Goal: Navigation & Orientation: Find specific page/section

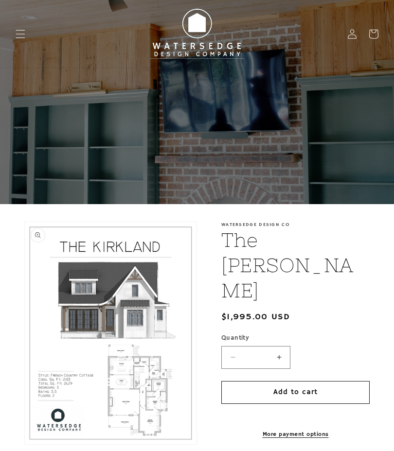
click at [25, 445] on button "Open media 1 in modal" at bounding box center [25, 445] width 0 height 0
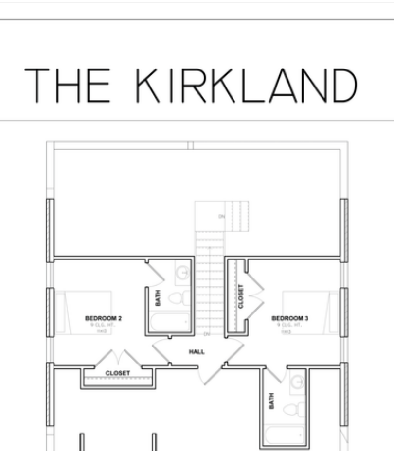
scroll to position [1094, 0]
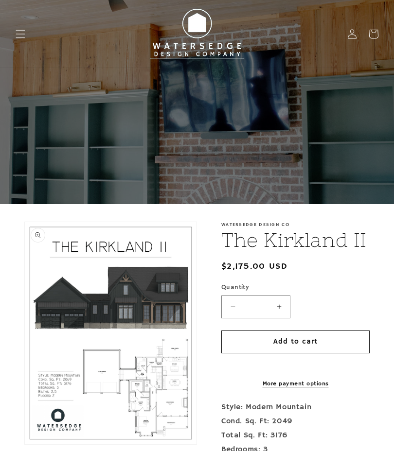
click at [38, 109] on div at bounding box center [197, 102] width 394 height 204
click at [23, 33] on icon "Menu" at bounding box center [21, 34] width 10 height 10
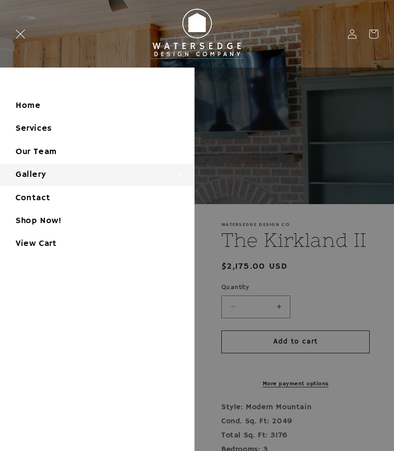
click at [23, 175] on summary "Gallery" at bounding box center [97, 175] width 194 height 22
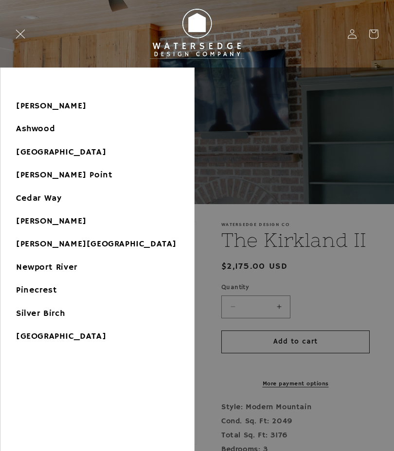
click at [32, 88] on button "Gallery" at bounding box center [97, 85] width 194 height 20
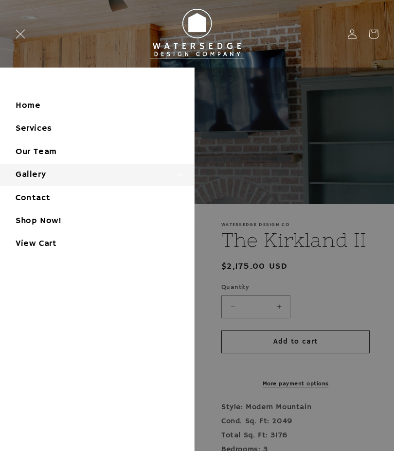
click at [39, 173] on summary "Gallery" at bounding box center [97, 175] width 194 height 22
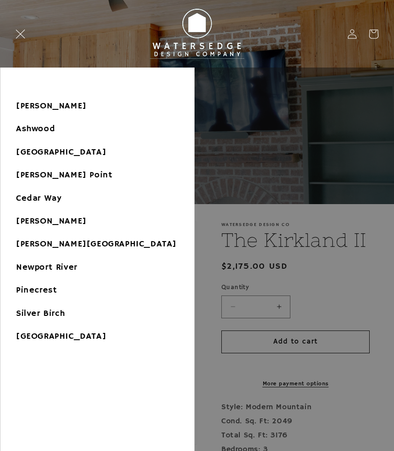
click at [24, 102] on link "[PERSON_NAME]" at bounding box center [97, 106] width 194 height 22
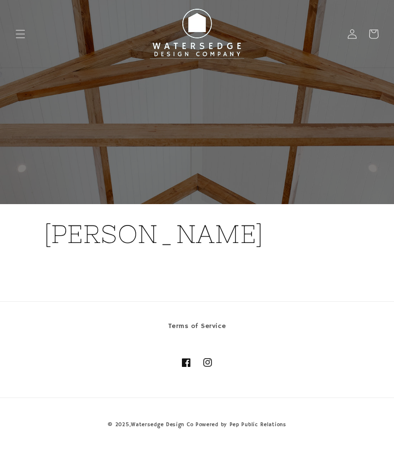
click at [23, 37] on icon "Menu" at bounding box center [21, 34] width 10 height 10
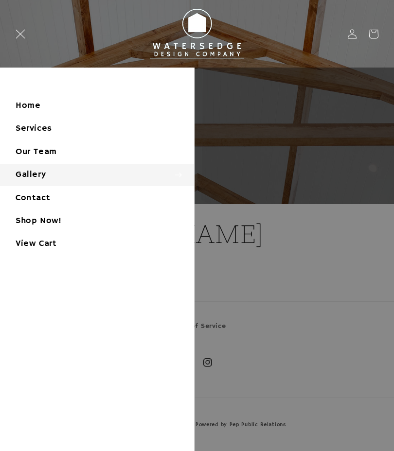
click at [20, 179] on summary "Gallery" at bounding box center [97, 175] width 194 height 22
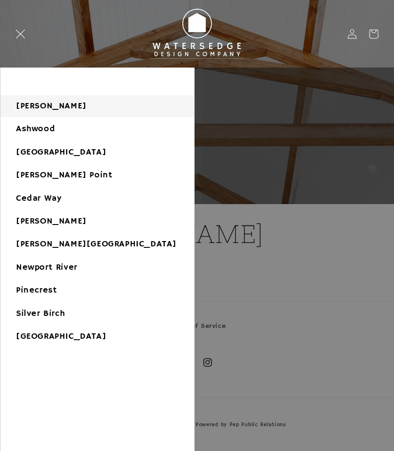
click at [28, 199] on link "Cedar Way" at bounding box center [97, 199] width 194 height 22
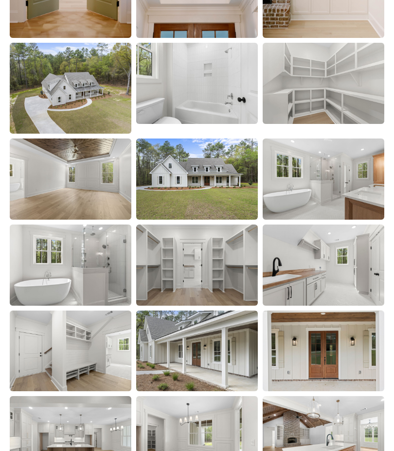
scroll to position [2053, 0]
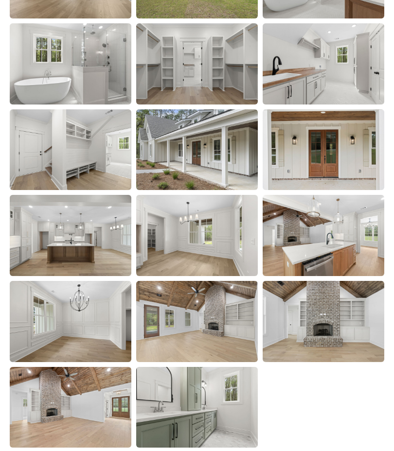
click at [198, 146] on img at bounding box center [197, 149] width 122 height 81
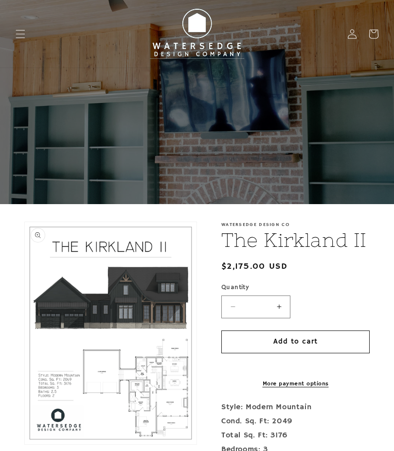
click at [28, 38] on span "Menu" at bounding box center [20, 33] width 21 height 21
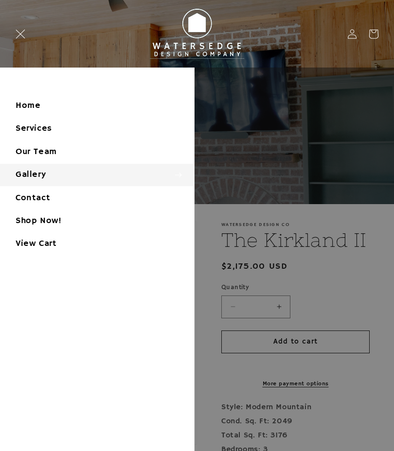
click at [27, 175] on summary "Gallery" at bounding box center [97, 175] width 194 height 22
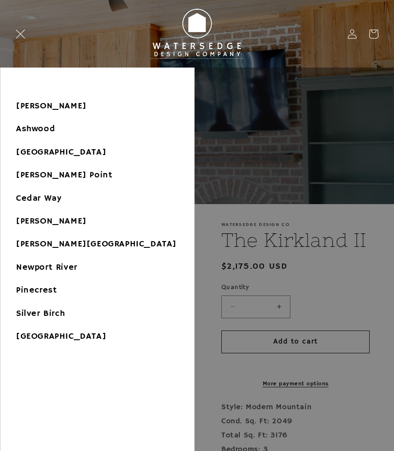
click at [33, 129] on link "Ashwood" at bounding box center [97, 129] width 194 height 22
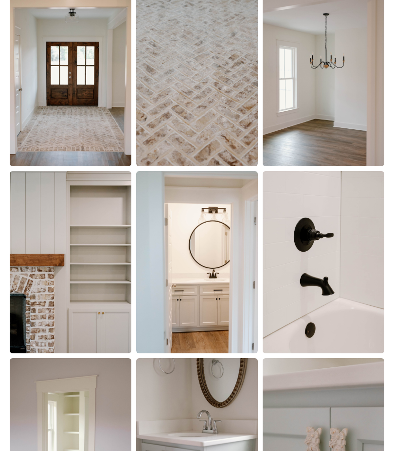
scroll to position [1313, 0]
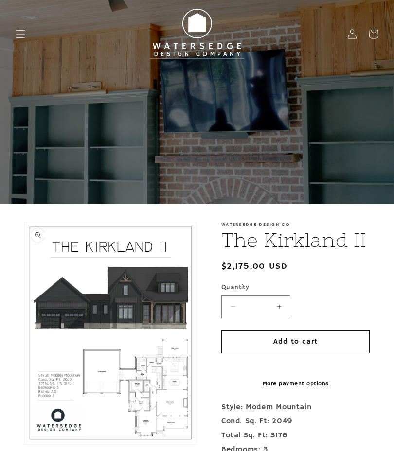
click at [25, 30] on icon "Menu" at bounding box center [21, 34] width 10 height 10
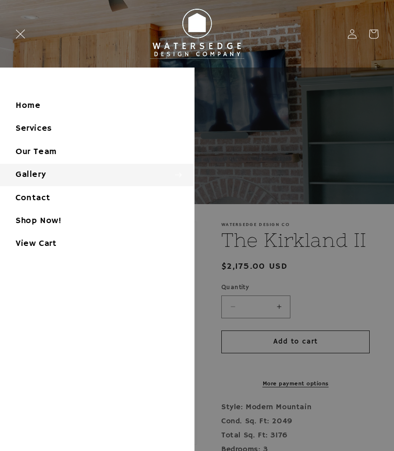
click at [31, 174] on summary "Gallery" at bounding box center [97, 175] width 194 height 22
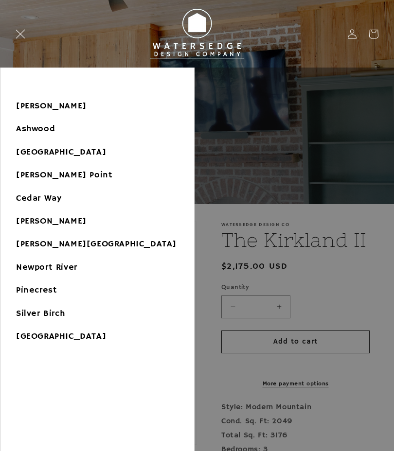
click at [32, 153] on link "[GEOGRAPHIC_DATA]" at bounding box center [97, 153] width 194 height 22
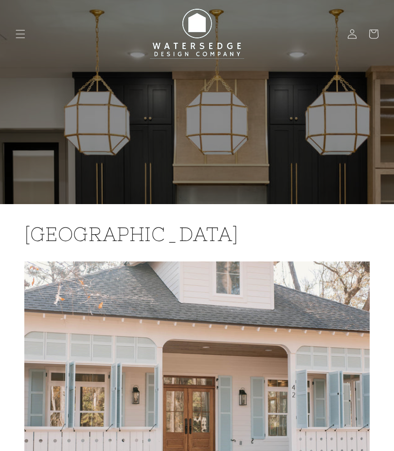
click at [22, 35] on icon "Menu" at bounding box center [21, 34] width 10 height 10
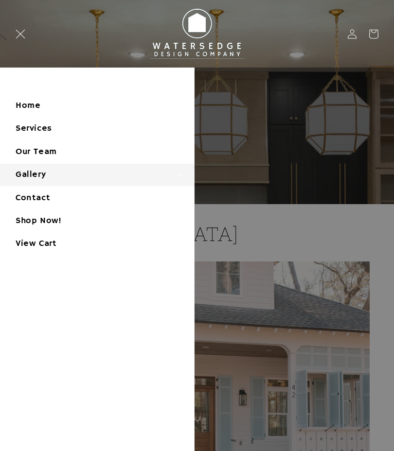
click at [30, 172] on summary "Gallery" at bounding box center [97, 175] width 194 height 22
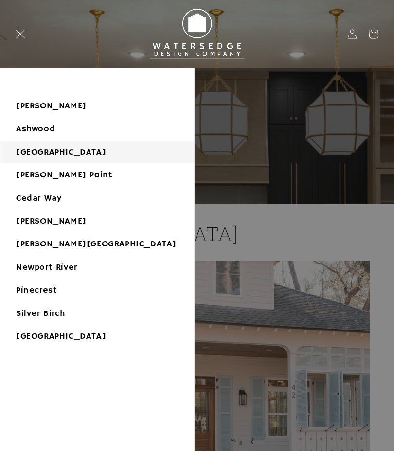
click at [36, 178] on link "[PERSON_NAME] Point" at bounding box center [97, 175] width 194 height 22
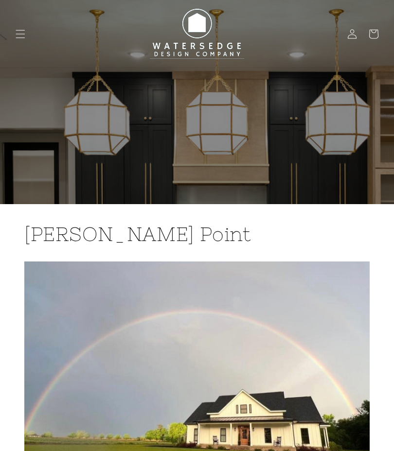
click at [24, 34] on icon "Menu" at bounding box center [21, 34] width 10 height 10
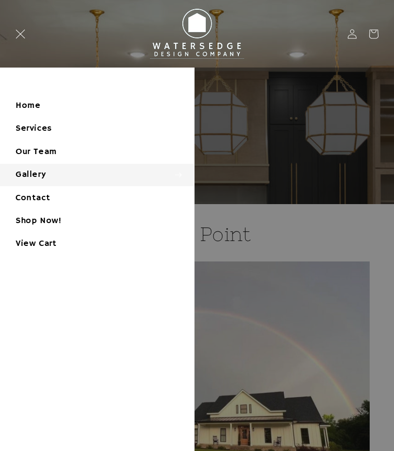
click at [29, 174] on summary "Gallery" at bounding box center [97, 175] width 194 height 22
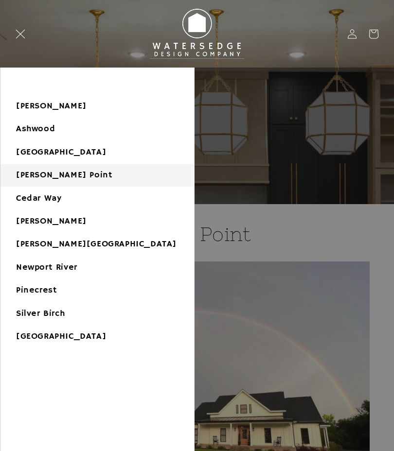
click at [32, 201] on link "Cedar Way" at bounding box center [97, 199] width 194 height 22
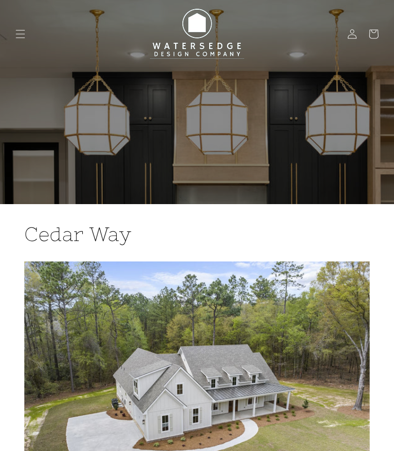
click at [21, 32] on icon "Menu" at bounding box center [21, 34] width 10 height 10
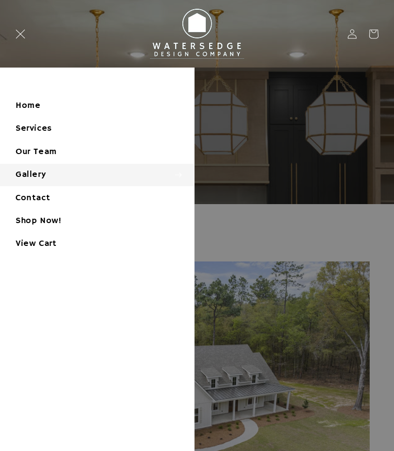
click at [28, 176] on summary "Gallery" at bounding box center [97, 175] width 194 height 22
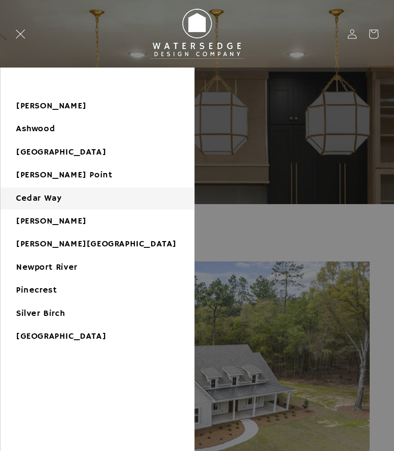
click at [38, 224] on link "[PERSON_NAME]" at bounding box center [97, 222] width 194 height 22
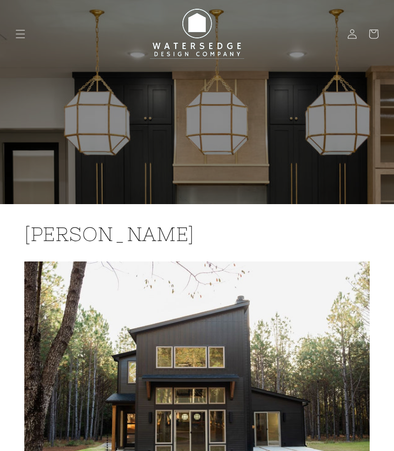
click at [23, 30] on icon "Menu" at bounding box center [21, 34] width 10 height 10
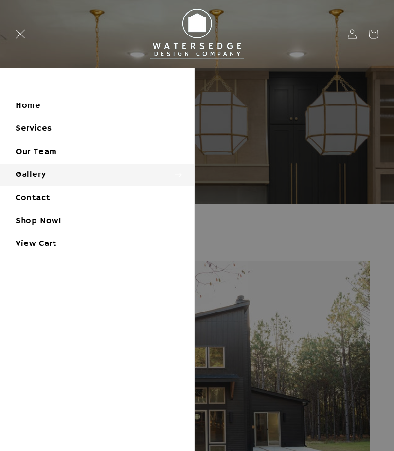
click at [34, 172] on summary "Gallery" at bounding box center [97, 175] width 194 height 22
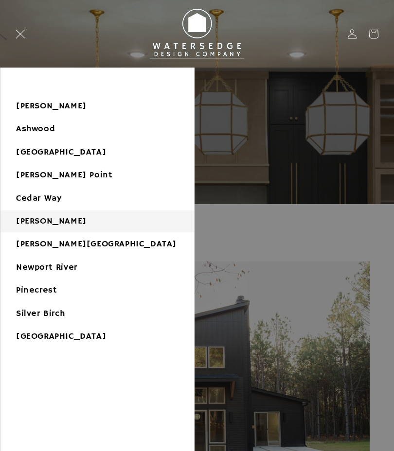
click at [35, 244] on link "[PERSON_NAME][GEOGRAPHIC_DATA]" at bounding box center [97, 245] width 194 height 22
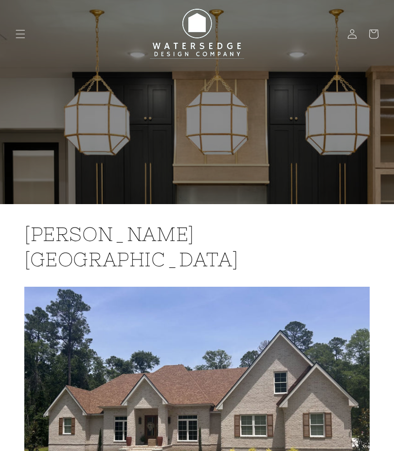
click at [18, 35] on icon "Menu" at bounding box center [21, 34] width 10 height 10
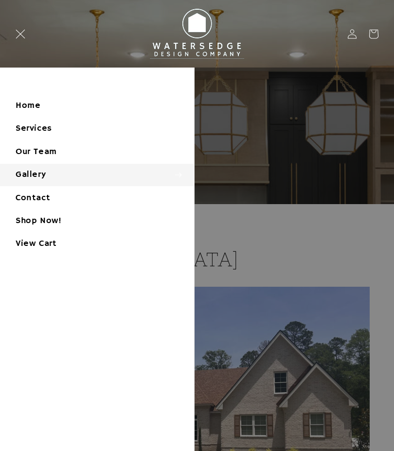
click at [26, 176] on summary "Gallery" at bounding box center [97, 175] width 194 height 22
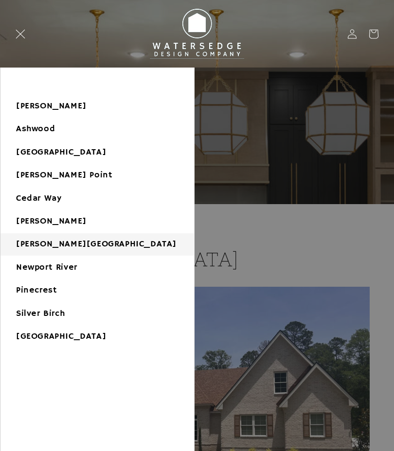
click at [32, 272] on link "Newport River" at bounding box center [97, 268] width 194 height 22
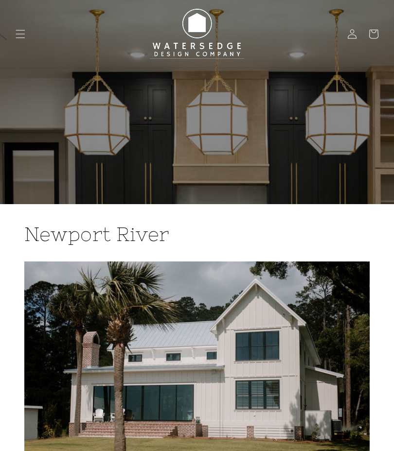
click at [24, 31] on icon "Menu" at bounding box center [21, 34] width 10 height 10
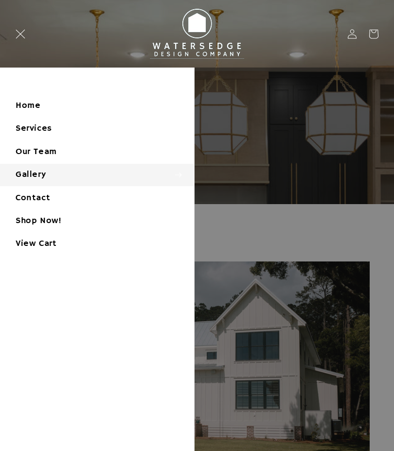
click at [28, 175] on summary "Gallery" at bounding box center [97, 175] width 194 height 22
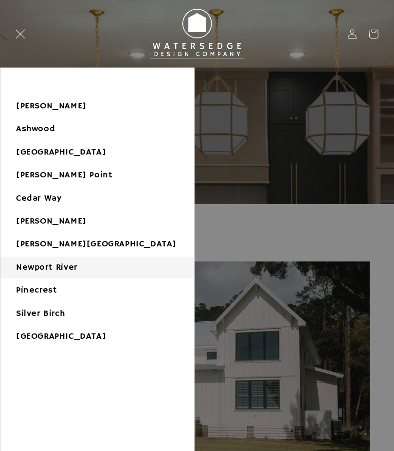
click at [32, 292] on link "Pinecrest" at bounding box center [97, 291] width 194 height 22
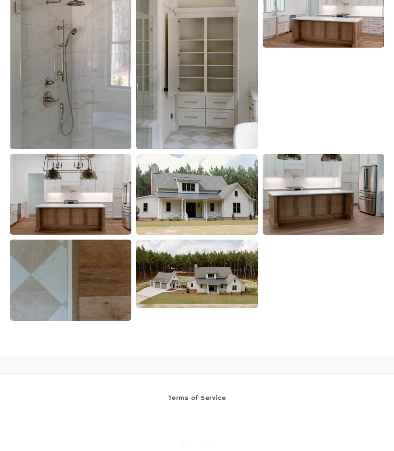
scroll to position [2632, 0]
click at [185, 273] on img at bounding box center [197, 274] width 122 height 69
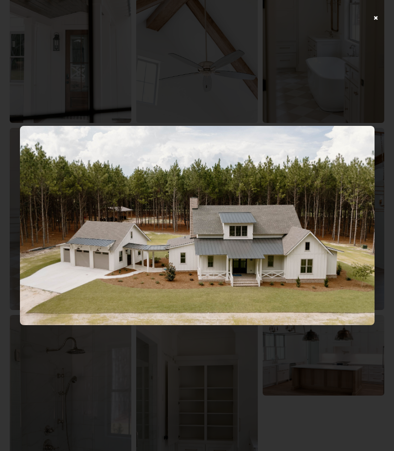
scroll to position [2284, 0]
click at [56, 61] on div at bounding box center [197, 225] width 394 height 451
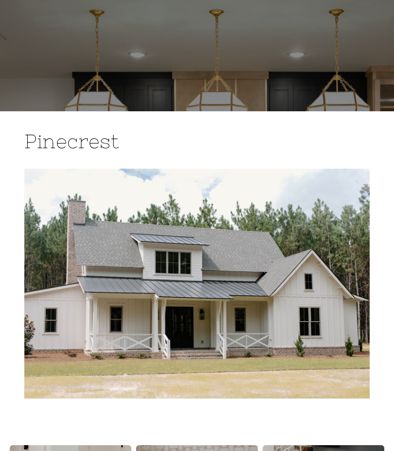
scroll to position [0, 0]
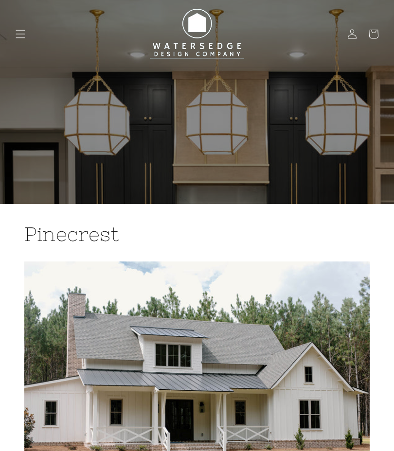
click at [20, 33] on icon "Menu" at bounding box center [21, 34] width 10 height 10
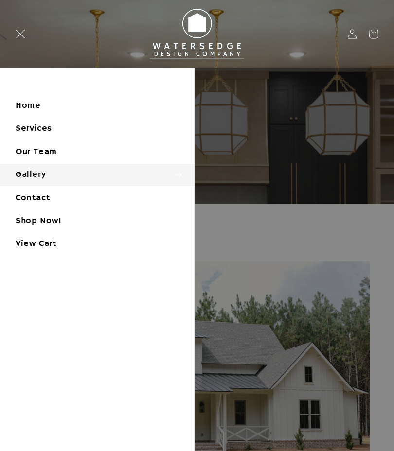
click at [28, 177] on summary "Gallery" at bounding box center [97, 175] width 194 height 22
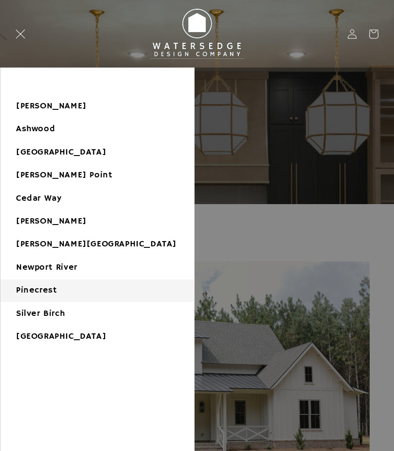
click at [35, 309] on link "Silver Birch" at bounding box center [97, 314] width 194 height 22
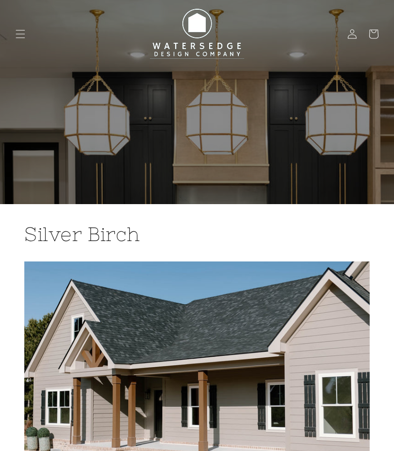
click at [21, 36] on icon "Menu" at bounding box center [21, 34] width 10 height 10
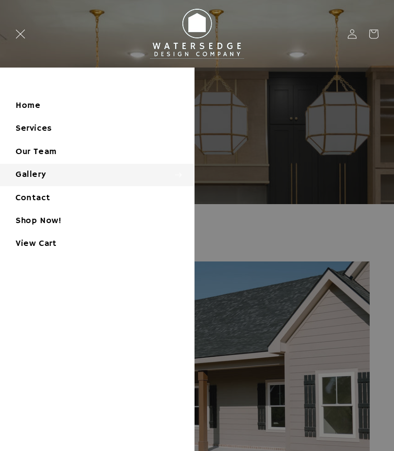
click at [28, 174] on summary "Gallery" at bounding box center [97, 175] width 194 height 22
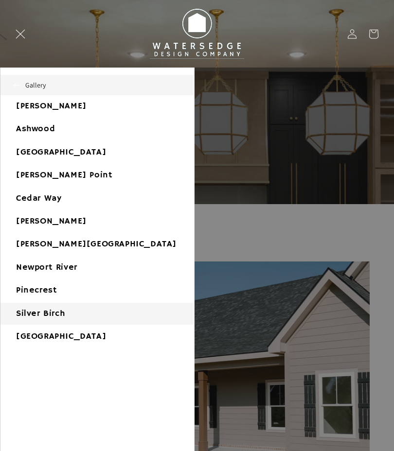
click at [40, 338] on link "[GEOGRAPHIC_DATA]" at bounding box center [97, 337] width 194 height 22
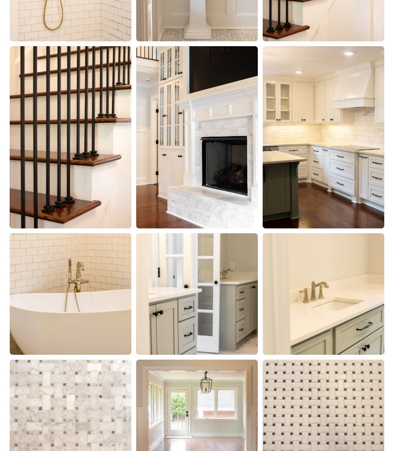
scroll to position [1015, 0]
